Goal: Entertainment & Leisure: Consume media (video, audio)

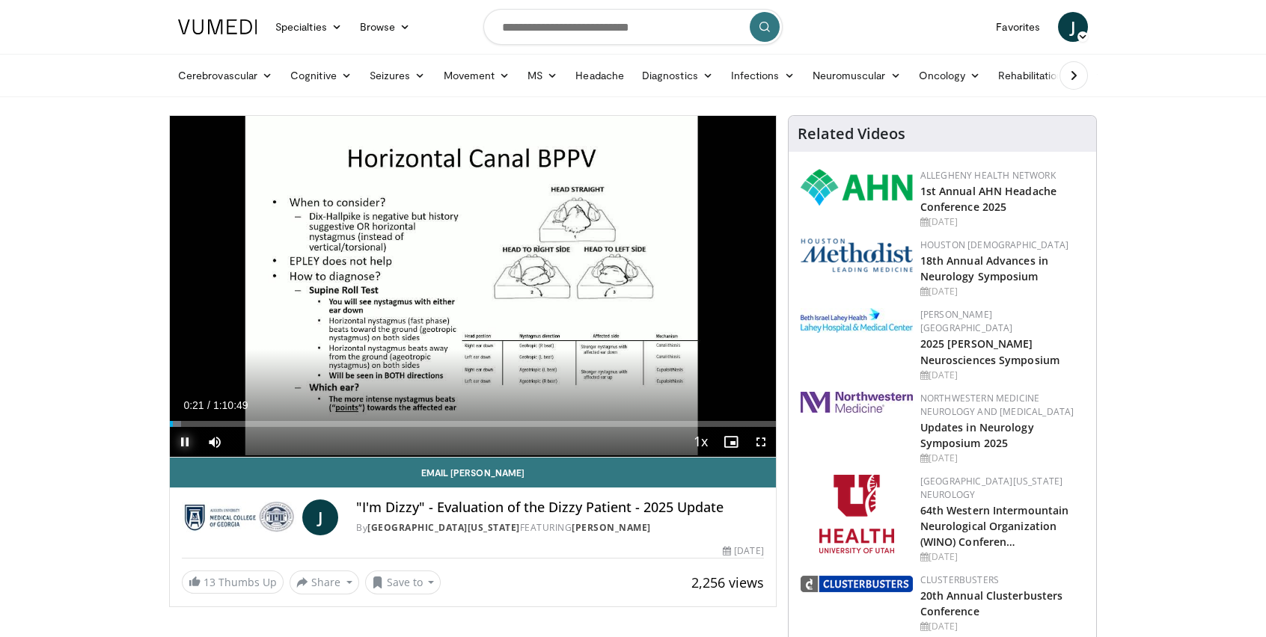
click at [183, 441] on span "Video Player" at bounding box center [185, 442] width 30 height 30
click at [465, 438] on div "Current Time 0:21 / Duration 1:10:49 Play Skip Backward Skip Forward Mute Loade…" at bounding box center [473, 442] width 606 height 30
click at [186, 441] on span "Video Player" at bounding box center [185, 442] width 30 height 30
click at [184, 442] on span "Video Player" at bounding box center [185, 442] width 30 height 30
click at [183, 439] on span "Video Player" at bounding box center [185, 442] width 30 height 30
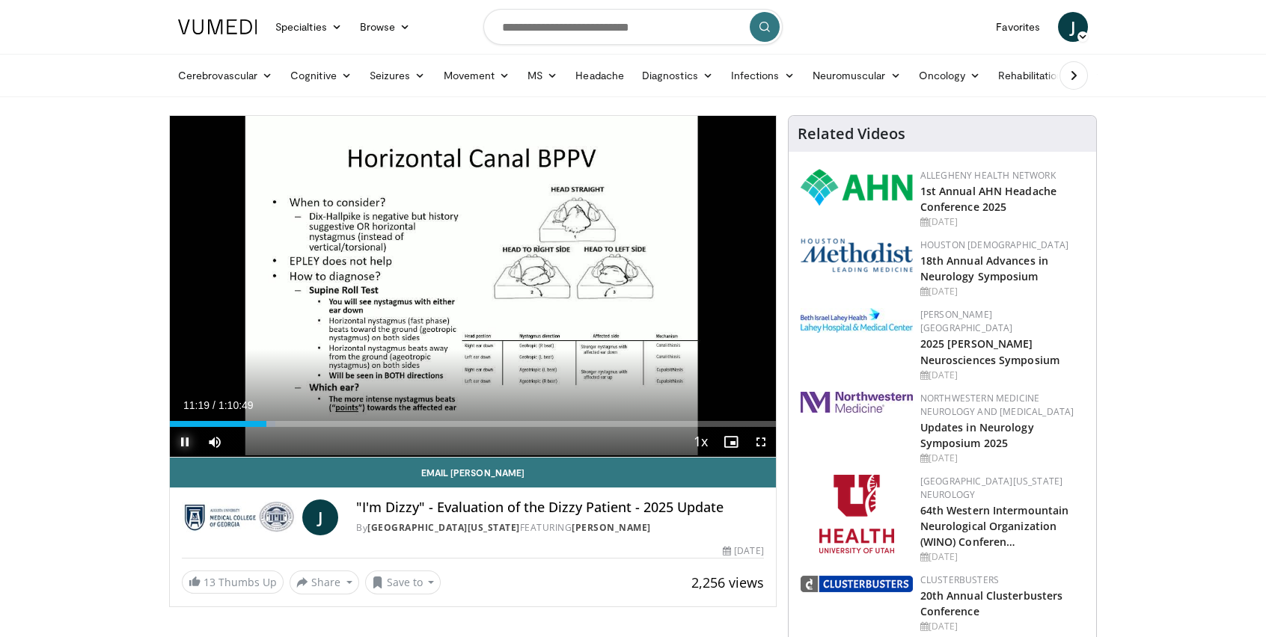
click at [183, 441] on span "Video Player" at bounding box center [185, 442] width 30 height 30
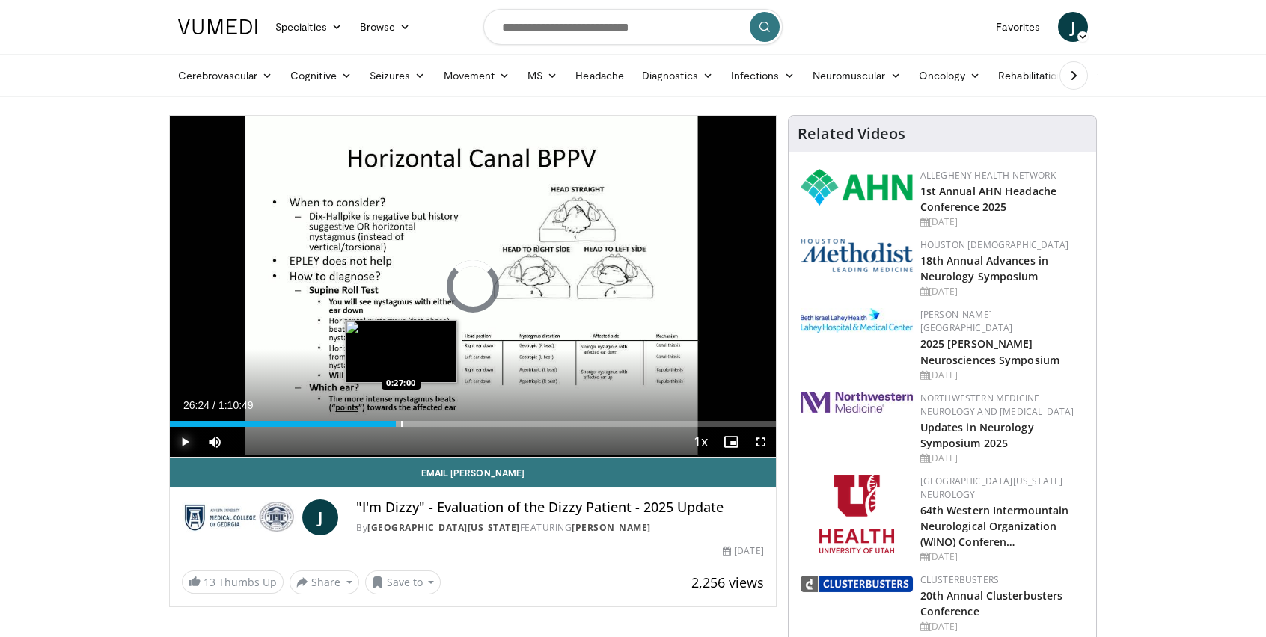
drag, startPoint x: 384, startPoint y: 420, endPoint x: 401, endPoint y: 418, distance: 16.5
click at [401, 418] on div "Loaded : 0.00% 0:26:55 0:27:00" at bounding box center [473, 420] width 606 height 14
drag, startPoint x: 400, startPoint y: 421, endPoint x: 415, endPoint y: 423, distance: 15.1
click at [416, 423] on div "Progress Bar" at bounding box center [416, 424] width 1 height 6
drag, startPoint x: 419, startPoint y: 421, endPoint x: 426, endPoint y: 423, distance: 7.8
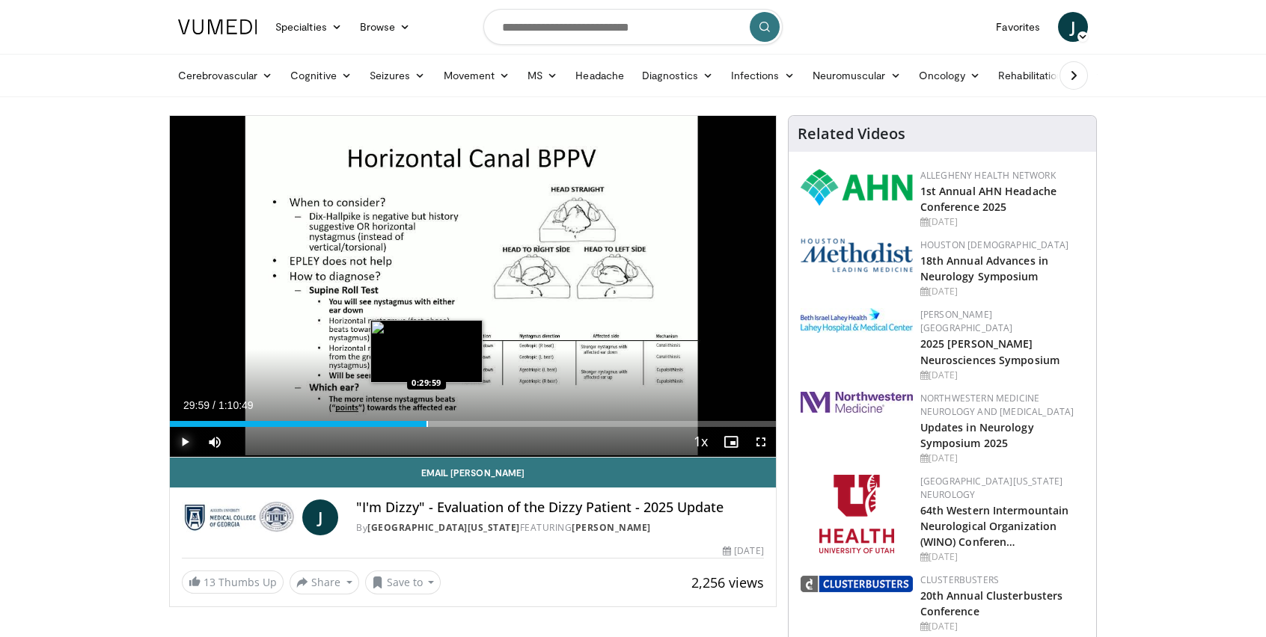
click at [426, 423] on div "Progress Bar" at bounding box center [426, 424] width 1 height 6
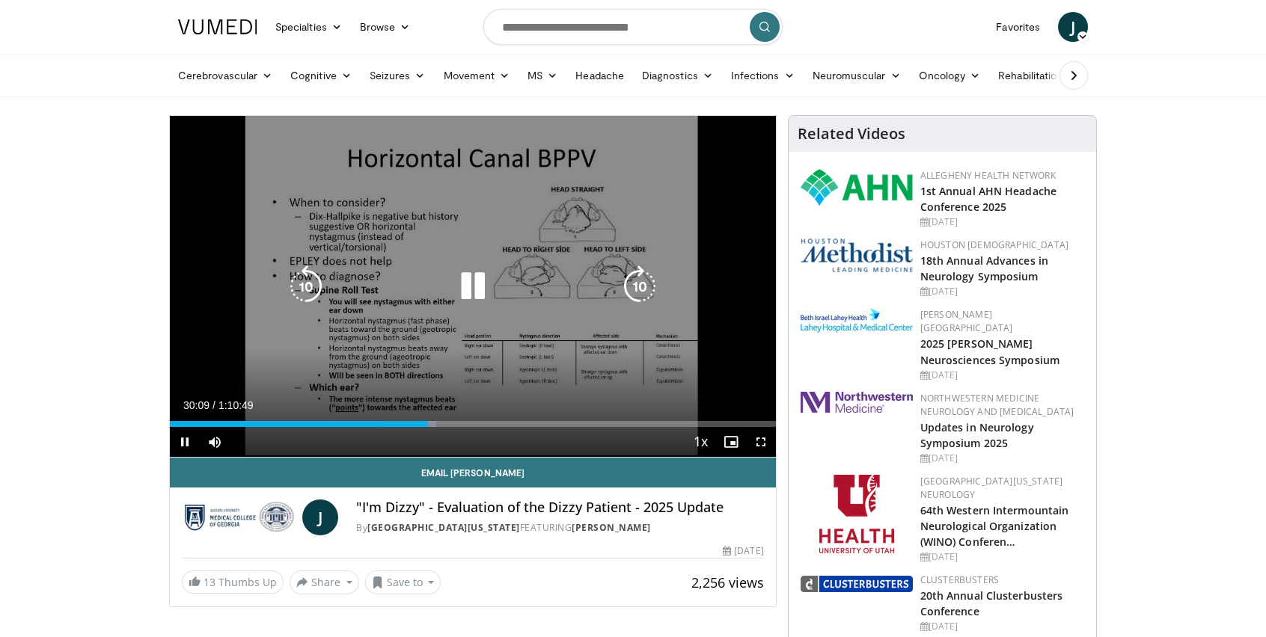
click at [467, 283] on icon "Video Player" at bounding box center [473, 287] width 42 height 42
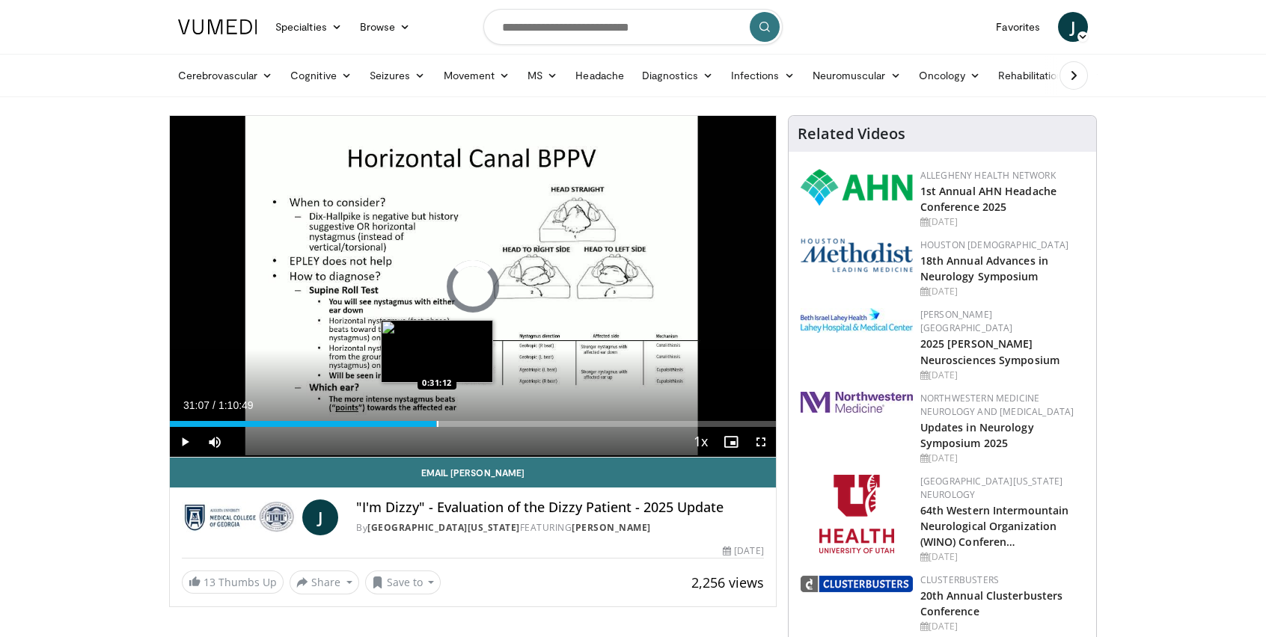
drag, startPoint x: 425, startPoint y: 424, endPoint x: 436, endPoint y: 424, distance: 11.2
click at [437, 424] on div "Progress Bar" at bounding box center [437, 424] width 1 height 6
drag, startPoint x: 441, startPoint y: 423, endPoint x: 453, endPoint y: 423, distance: 12.0
click at [454, 423] on div "Progress Bar" at bounding box center [454, 424] width 1 height 6
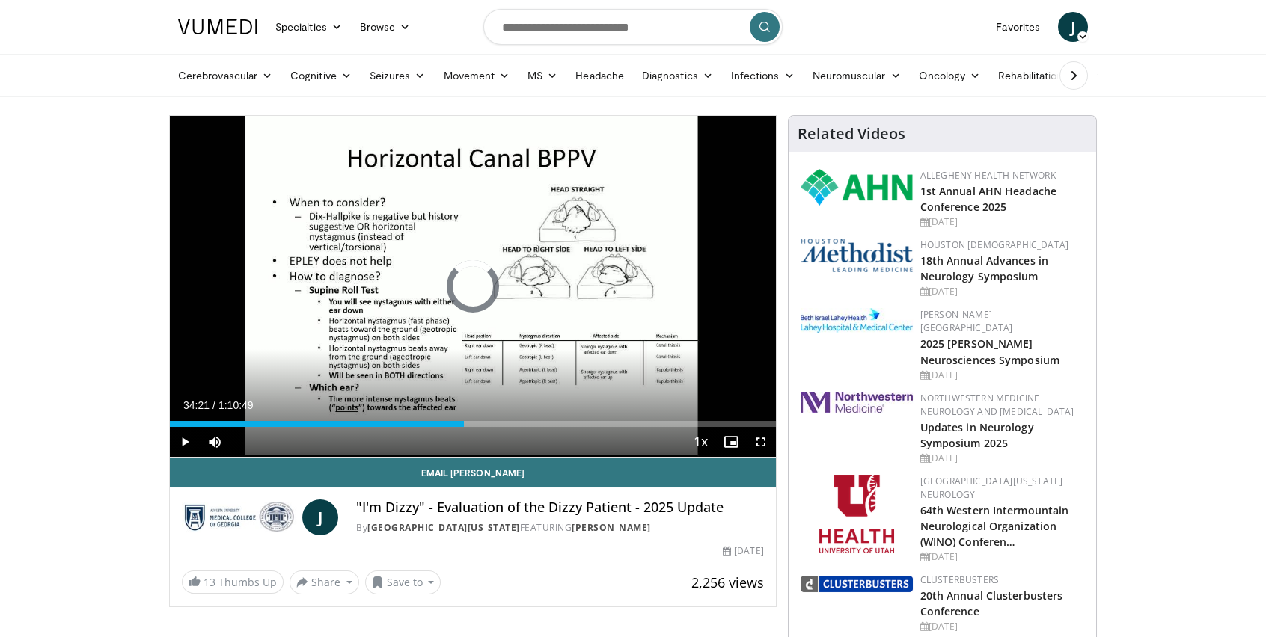
drag, startPoint x: 456, startPoint y: 426, endPoint x: 477, endPoint y: 426, distance: 21.0
click at [477, 427] on div "Current Time 34:21 / Duration 1:10:49 Play Skip Backward Skip Forward Mute 100%…" at bounding box center [473, 442] width 606 height 30
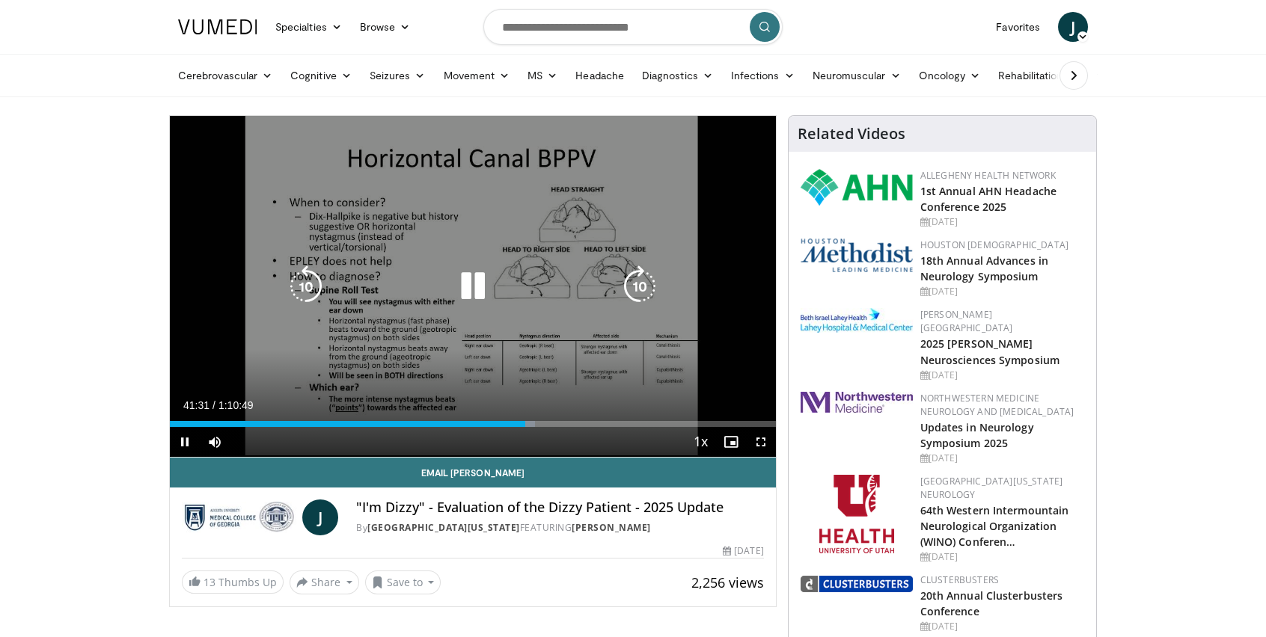
click at [542, 275] on div "Video Player" at bounding box center [473, 287] width 364 height 30
click at [476, 293] on icon "Video Player" at bounding box center [473, 287] width 42 height 42
click at [476, 287] on icon "Video Player" at bounding box center [473, 287] width 42 height 42
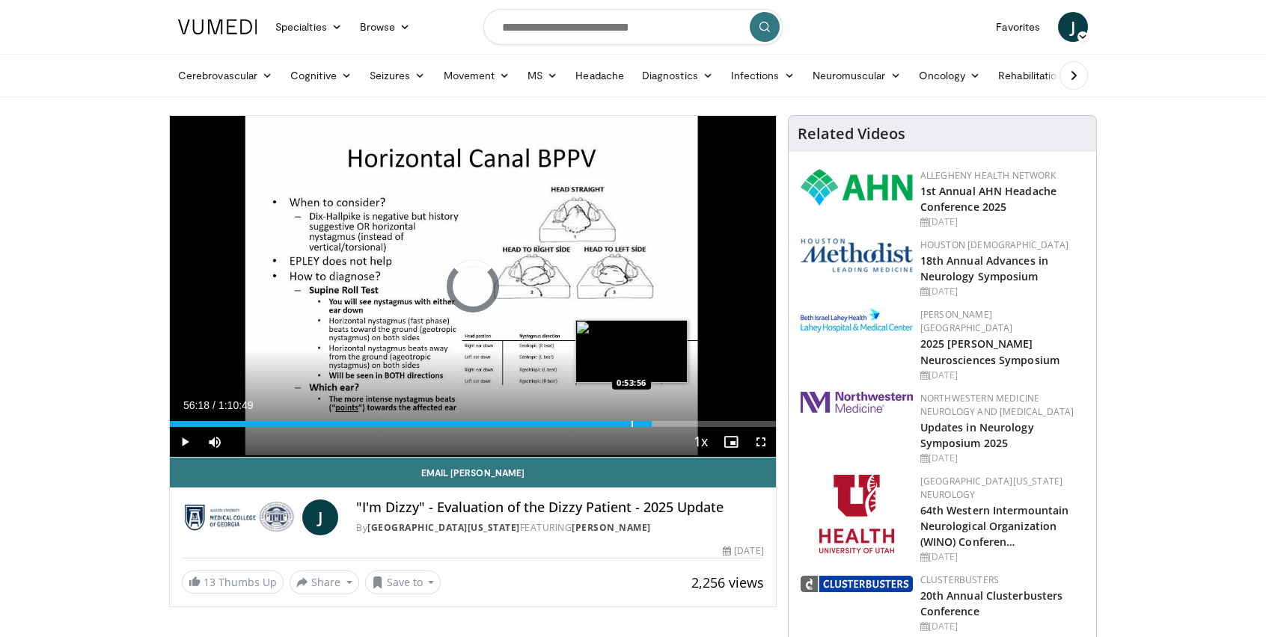
drag, startPoint x: 652, startPoint y: 421, endPoint x: 631, endPoint y: 423, distance: 21.1
click at [631, 423] on div "Progress Bar" at bounding box center [631, 424] width 1 height 6
click at [633, 423] on div "Progress Bar" at bounding box center [633, 424] width 1 height 6
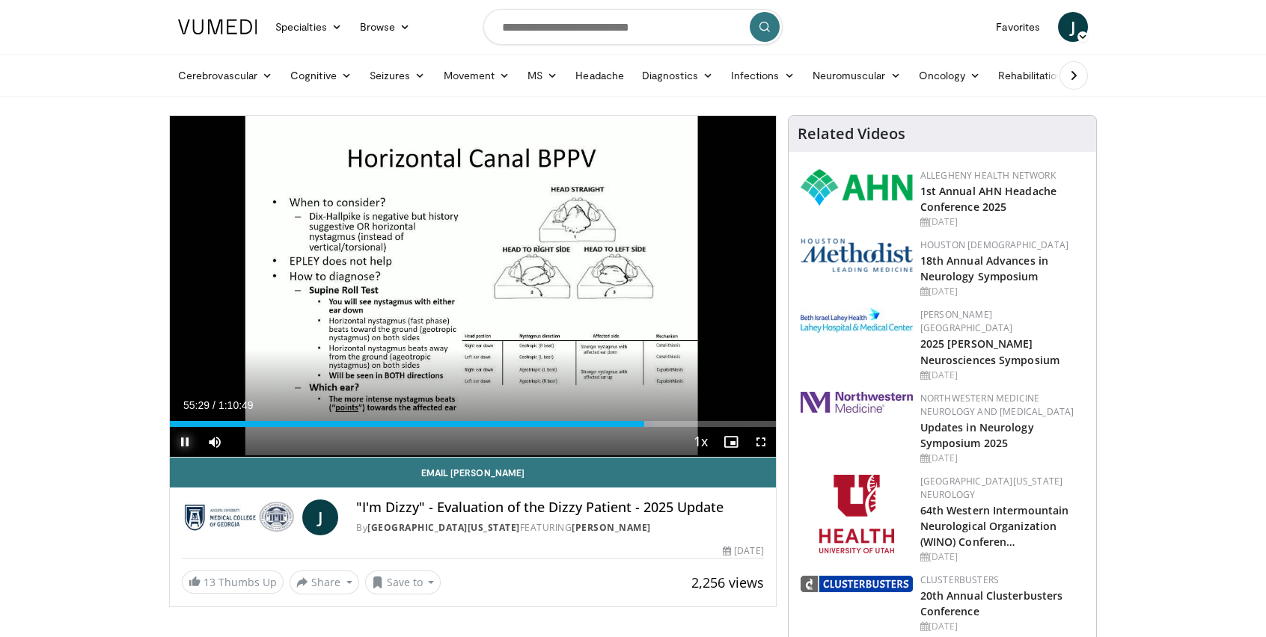
click at [186, 441] on span "Video Player" at bounding box center [185, 442] width 30 height 30
